Goal: Task Accomplishment & Management: Manage account settings

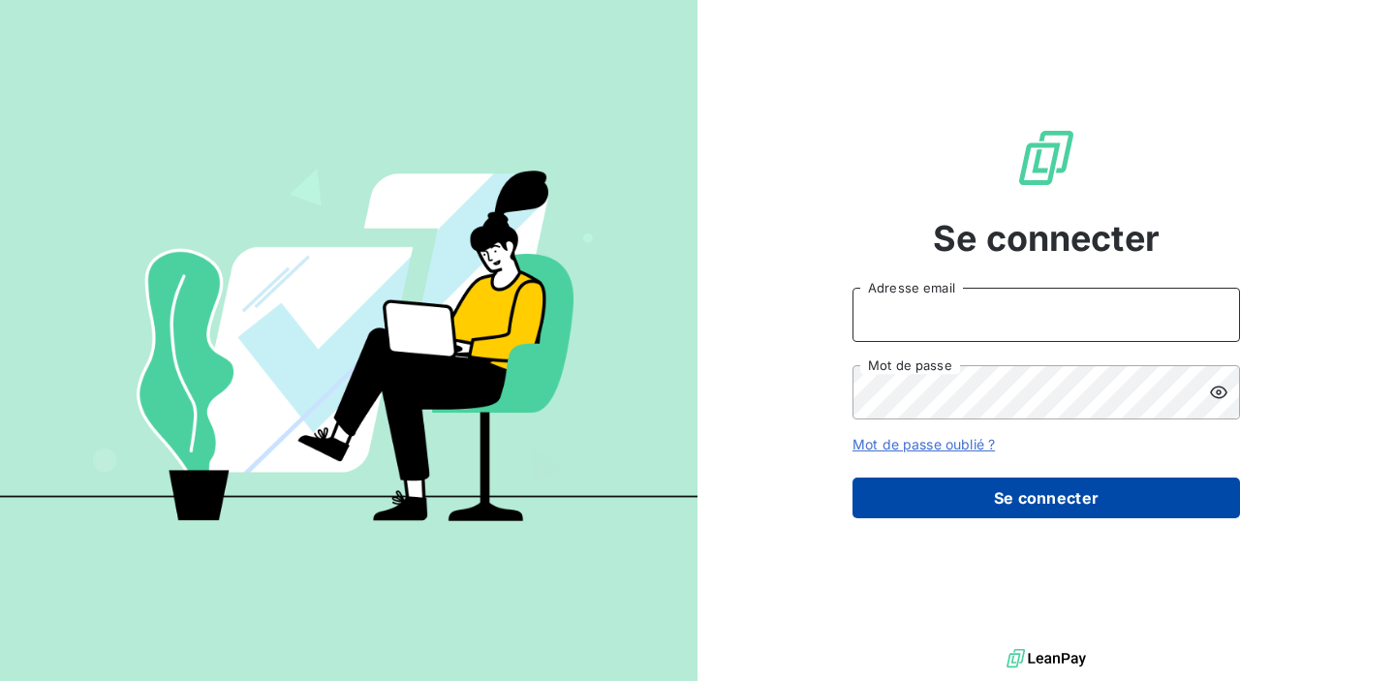
type input "[EMAIL_ADDRESS][DOMAIN_NAME]"
click at [903, 508] on button "Se connecter" at bounding box center [1047, 498] width 388 height 41
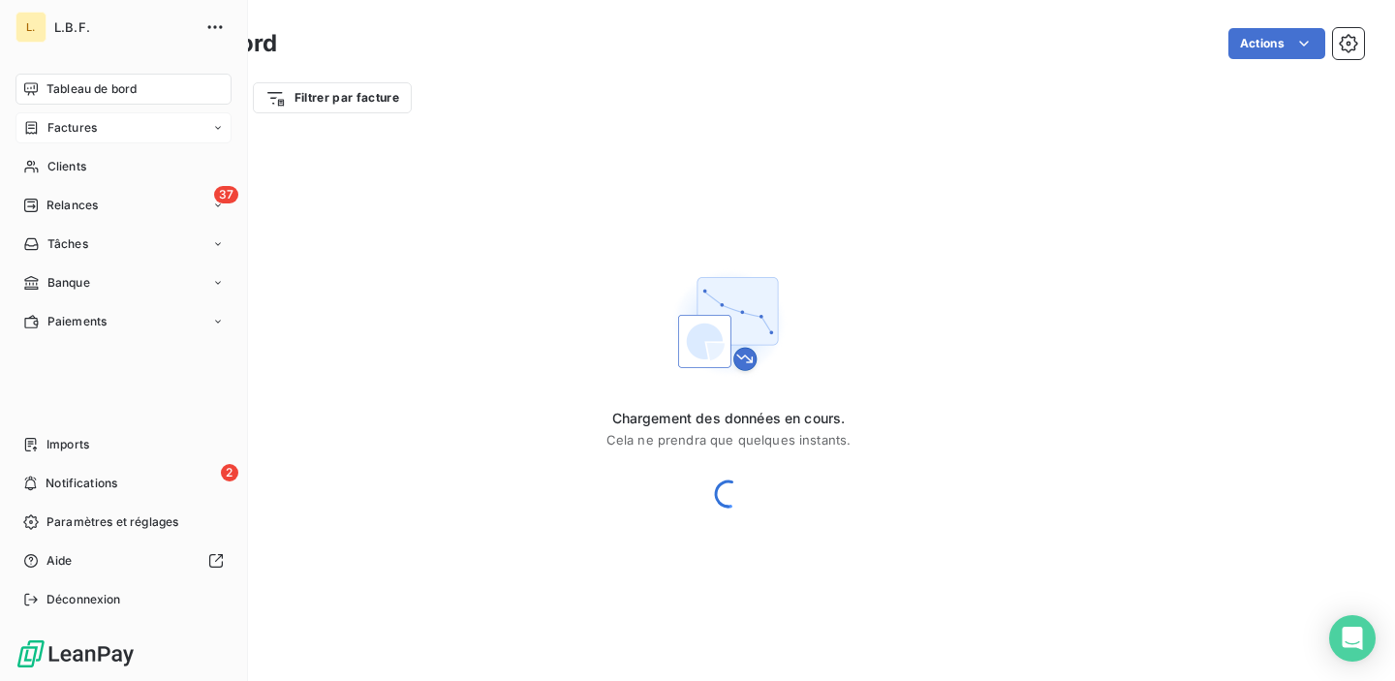
click at [48, 124] on span "Factures" at bounding box center [71, 127] width 49 height 17
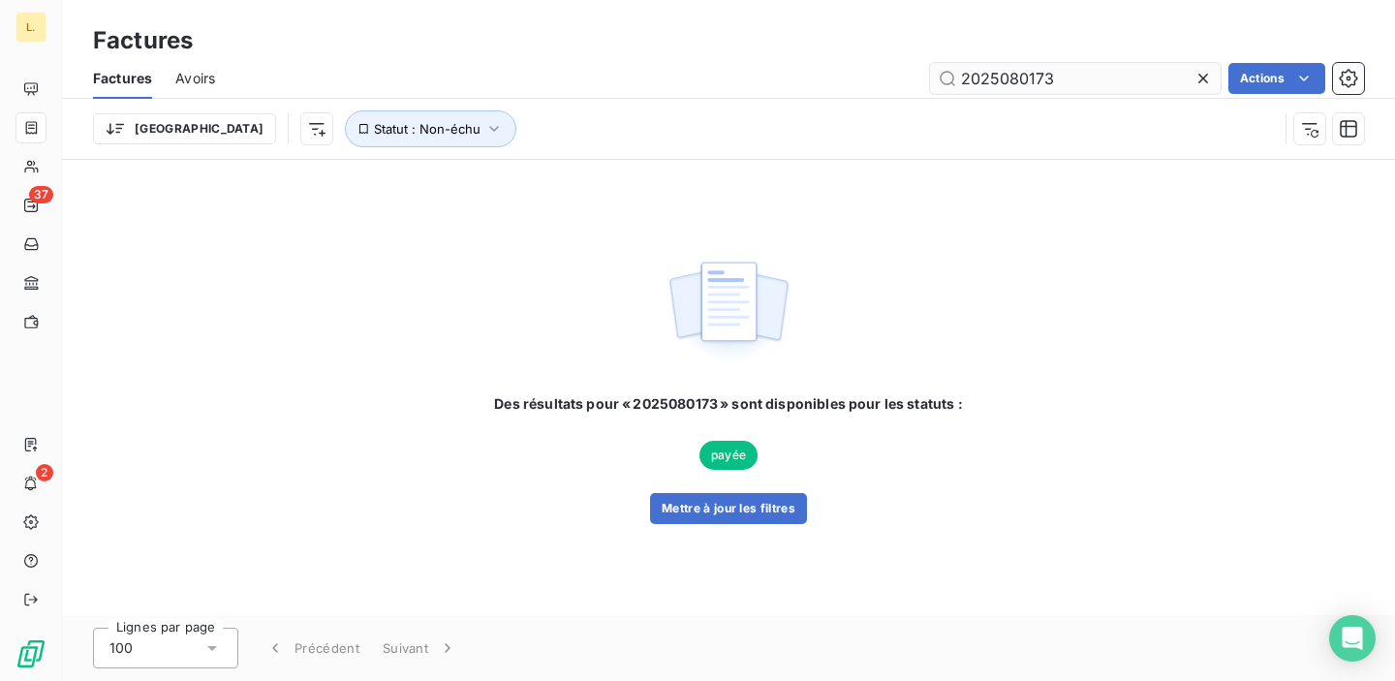
click at [984, 73] on input "2025080173" at bounding box center [1075, 78] width 291 height 31
type input "25080111"
click at [765, 508] on button "Mettre à jour les filtres" at bounding box center [728, 508] width 157 height 31
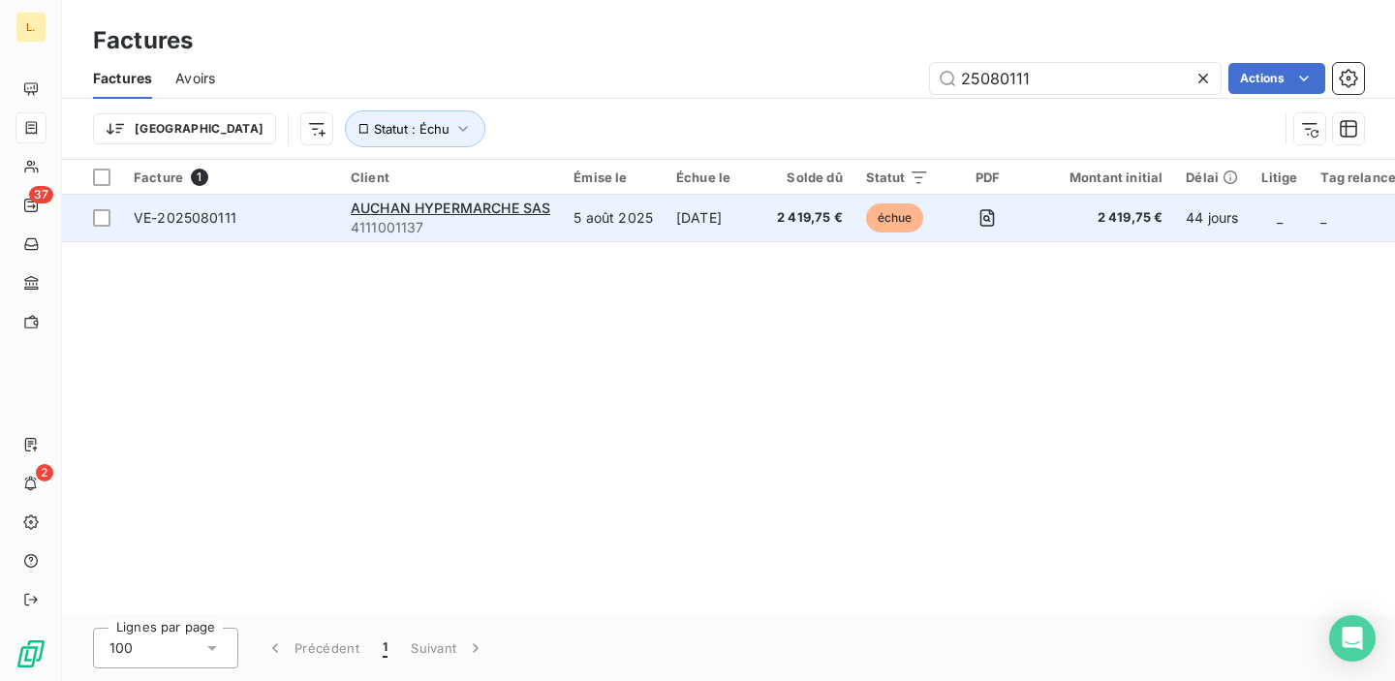
click at [638, 225] on td "5 août 2025" at bounding box center [613, 218] width 103 height 47
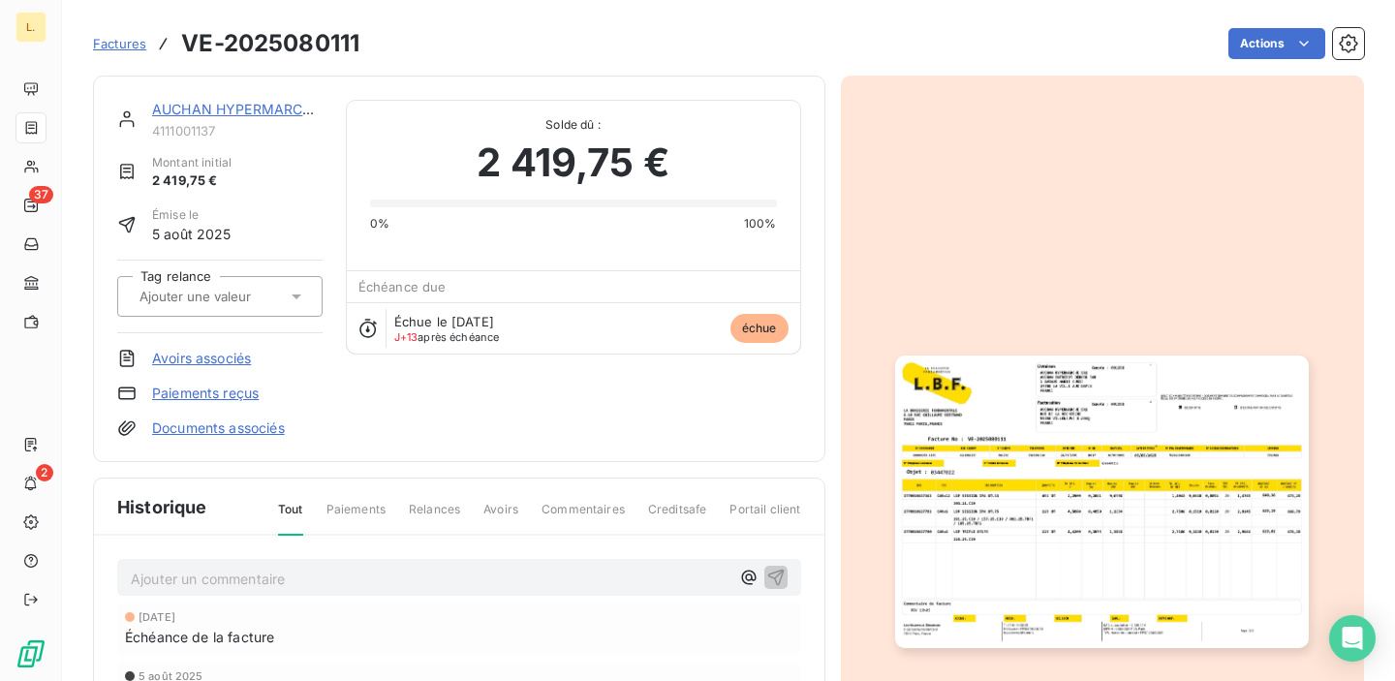
click at [251, 393] on link "Paiements reçus" at bounding box center [205, 393] width 107 height 19
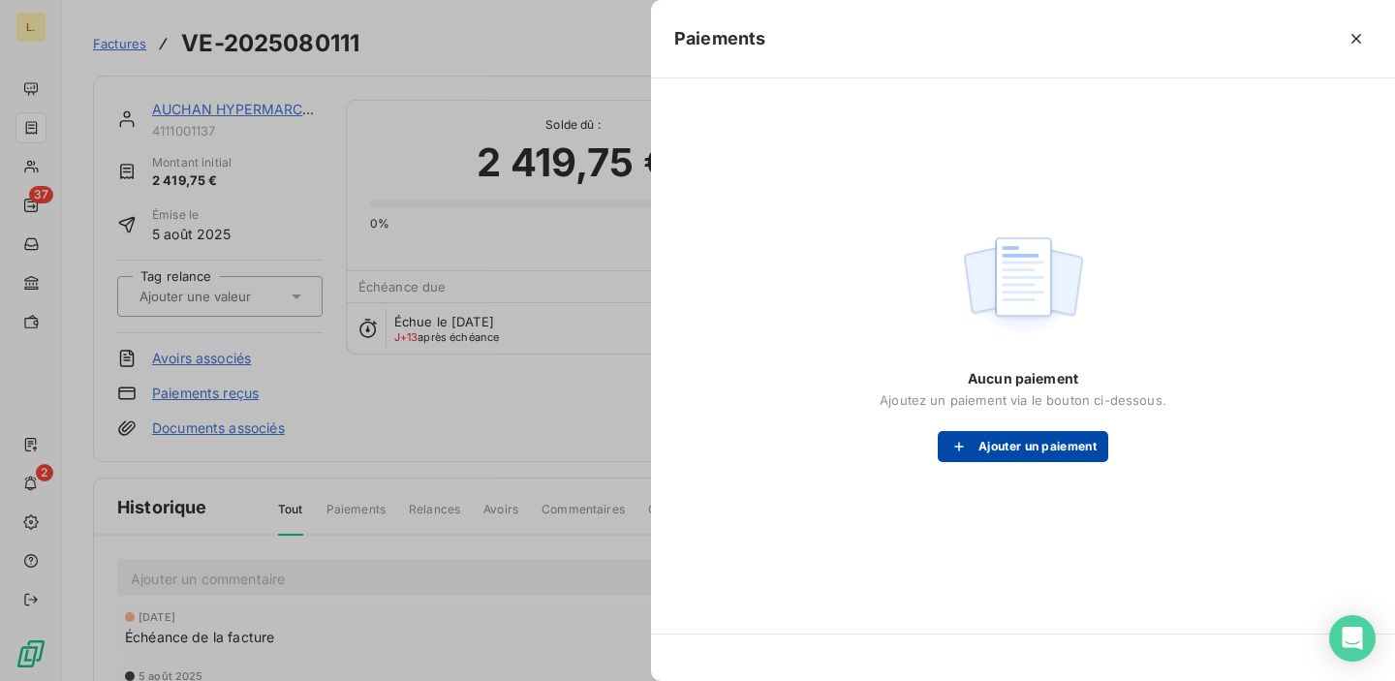
click at [1022, 438] on button "Ajouter un paiement" at bounding box center [1023, 446] width 171 height 31
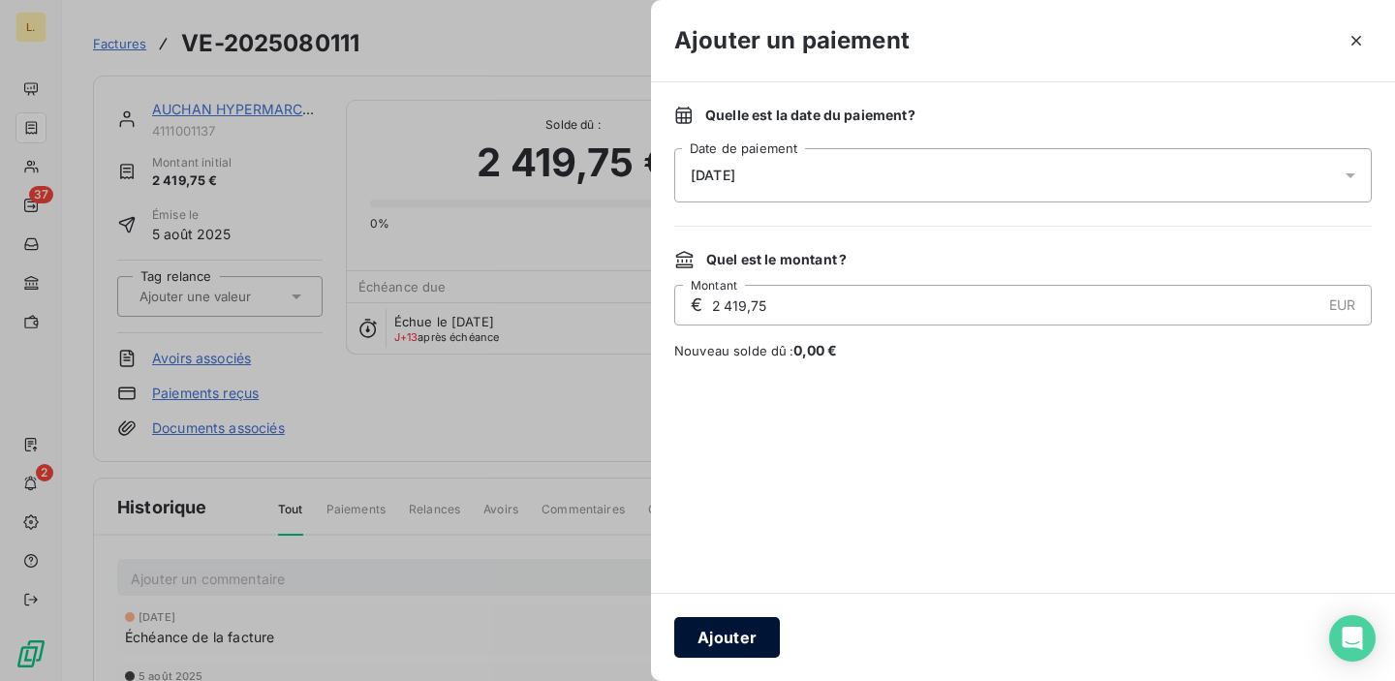
click at [747, 648] on button "Ajouter" at bounding box center [727, 637] width 106 height 41
